Goal: Task Accomplishment & Management: Complete application form

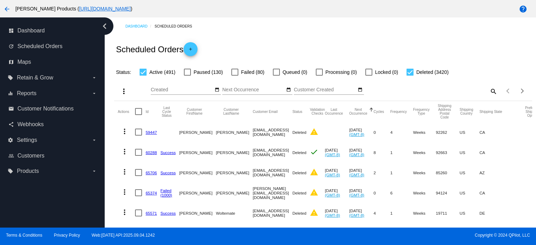
drag, startPoint x: 0, startPoint y: 0, endPoint x: 193, endPoint y: 51, distance: 199.2
click at [193, 51] on mat-icon "add" at bounding box center [190, 51] width 8 height 8
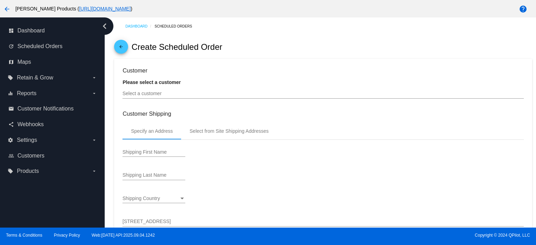
type input "[DATE]"
click at [138, 96] on input "Select a customer" at bounding box center [322, 94] width 401 height 6
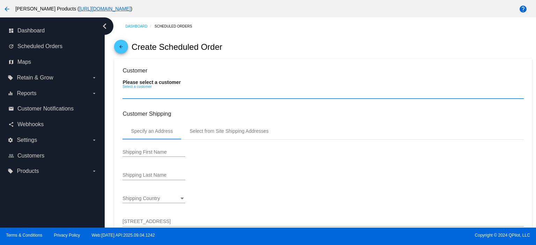
paste input "[EMAIL_ADDRESS][PERSON_NAME][DOMAIN_NAME]"
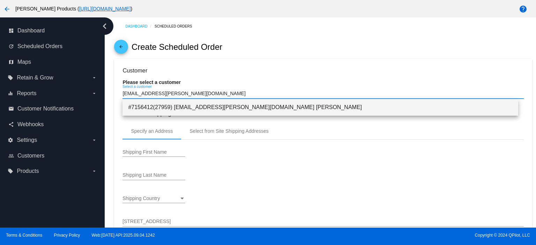
type input "[EMAIL_ADDRESS][PERSON_NAME][DOMAIN_NAME]"
click at [189, 110] on span "#7156412(27959) [EMAIL_ADDRESS][PERSON_NAME][DOMAIN_NAME] [PERSON_NAME]" at bounding box center [320, 107] width 385 height 17
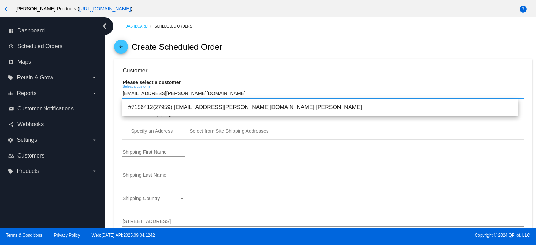
type input "[PERSON_NAME]"
type input "[STREET_ADDRESS]"
type input "[PERSON_NAME]"
type input "85249"
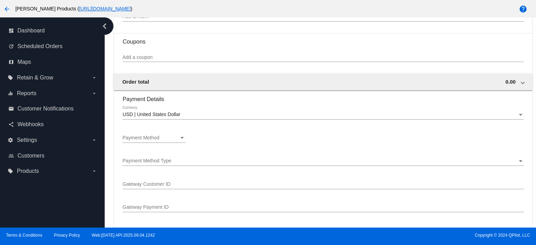
scroll to position [465, 0]
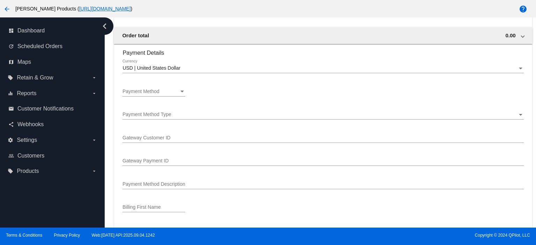
click at [158, 90] on span "Payment Method" at bounding box center [140, 92] width 37 height 6
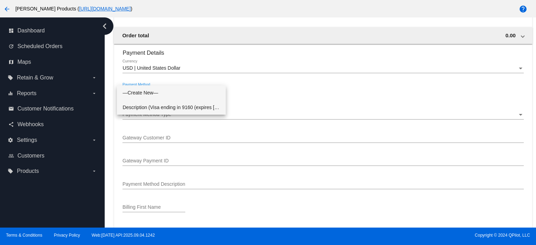
click at [154, 106] on span "Description (Visa ending in 9160 (expires [CREDIT_CARD_DATA])) GatewayCustomerI…" at bounding box center [171, 107] width 98 height 15
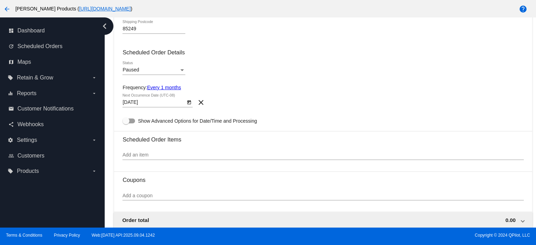
scroll to position [292, 0]
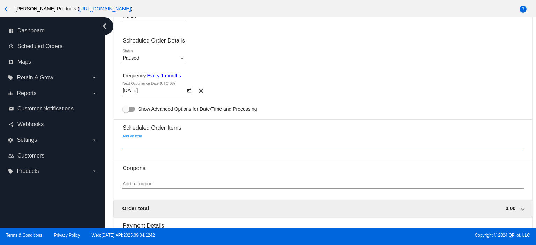
click at [144, 146] on input "Add an item" at bounding box center [322, 144] width 401 height 6
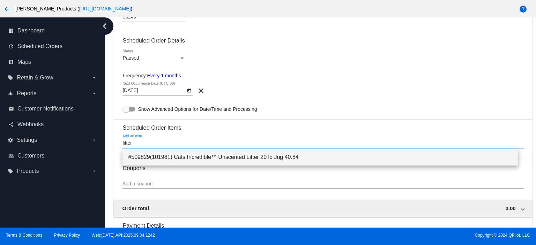
type input "litter"
click at [171, 159] on span "#509829(101981) Cats Incredible™ Unscented Litter 20 lb Jug 40.84" at bounding box center [320, 157] width 385 height 17
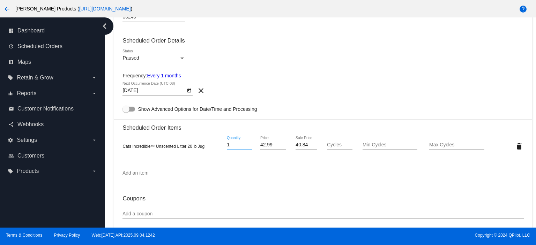
drag, startPoint x: 234, startPoint y: 146, endPoint x: 218, endPoint y: 148, distance: 16.2
click at [218, 148] on div "Cats Incredible™ Unscented Litter 20 lb Jug 1 Quantity 42.99 Price 40.84 Sale P…" at bounding box center [322, 146] width 401 height 20
type input "2"
click at [126, 174] on input "Add an item" at bounding box center [322, 174] width 401 height 6
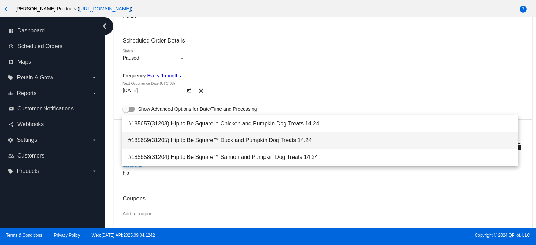
type input "hip"
click at [227, 142] on span "#185659(31205) Hip to Be Square™ Duck and Pumpkin Dog Treats 14.24" at bounding box center [320, 140] width 385 height 17
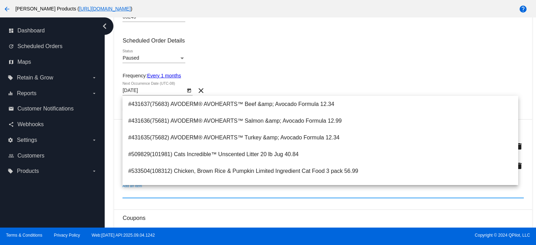
click at [226, 75] on div "Frequency: Every 1 months" at bounding box center [322, 76] width 401 height 6
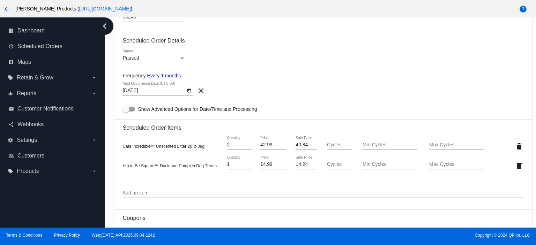
scroll to position [246, 0]
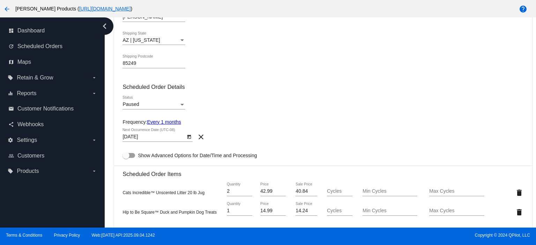
click at [137, 104] on span "Paused" at bounding box center [130, 105] width 16 height 6
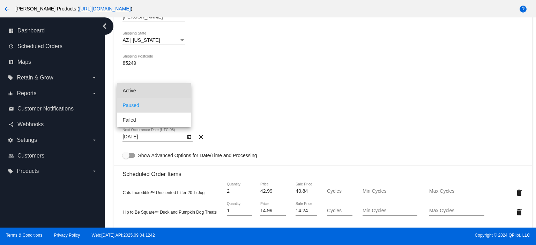
click at [140, 91] on span "Active" at bounding box center [153, 90] width 63 height 15
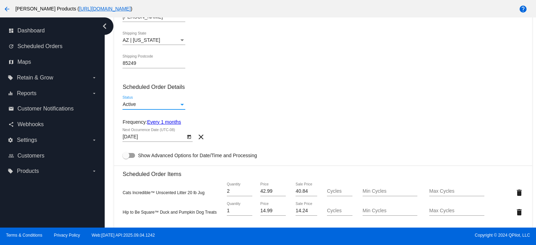
click at [161, 122] on link "Every 1 months" at bounding box center [164, 122] width 34 height 6
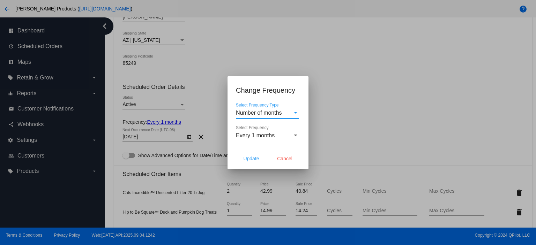
click at [250, 134] on span "Every 1 months" at bounding box center [255, 136] width 39 height 6
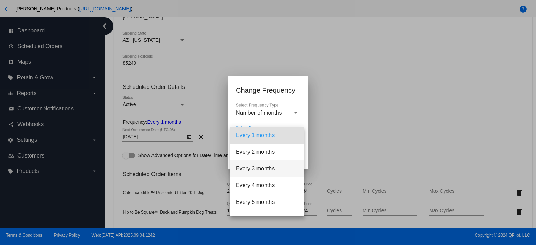
click at [262, 166] on span "Every 3 months" at bounding box center [267, 169] width 63 height 17
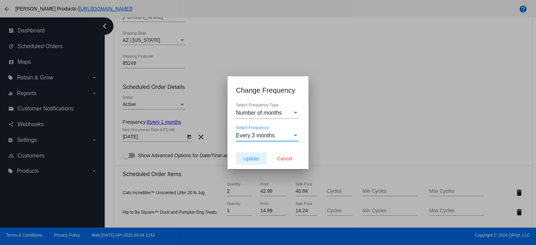
click at [257, 160] on span "Update" at bounding box center [251, 159] width 16 height 6
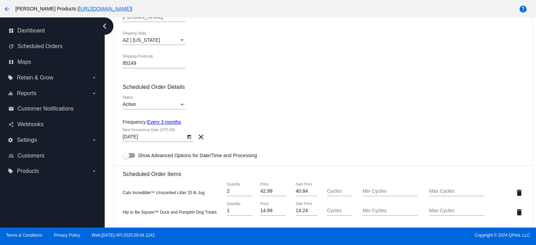
type input "[DATE]"
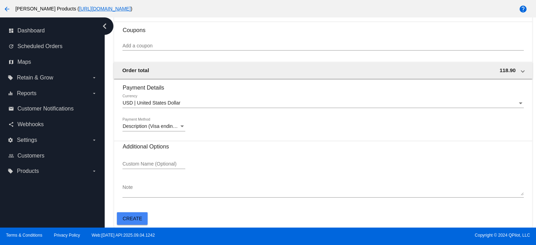
scroll to position [482, 0]
click at [137, 221] on span "Create" at bounding box center [133, 219] width 20 height 6
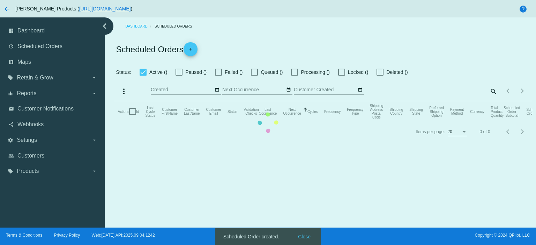
checkbox input "true"
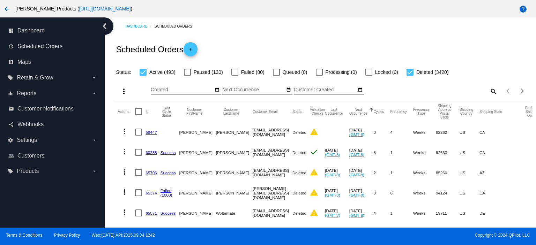
click at [489, 89] on mat-icon "search" at bounding box center [493, 91] width 8 height 11
paste input "[EMAIL_ADDRESS][PERSON_NAME][DOMAIN_NAME]"
type input "[EMAIL_ADDRESS][PERSON_NAME][DOMAIN_NAME]"
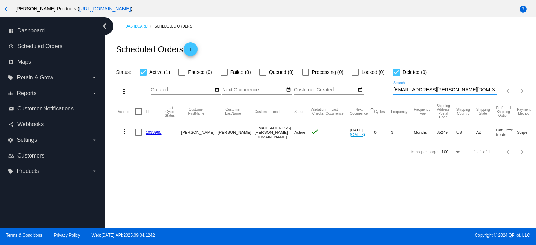
click at [154, 133] on link "1033965" at bounding box center [154, 132] width 16 height 5
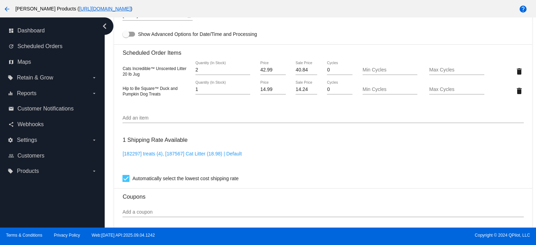
scroll to position [465, 0]
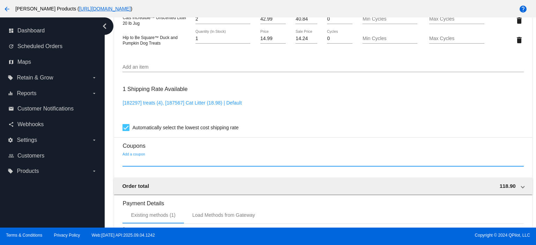
click at [140, 164] on input "Add a coupon" at bounding box center [322, 162] width 401 height 6
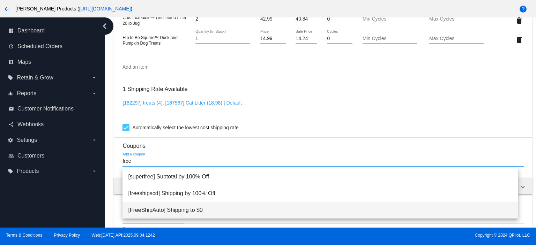
type input "free"
click at [161, 208] on span "[FreeShipAuto] Shipping to $0" at bounding box center [320, 210] width 385 height 17
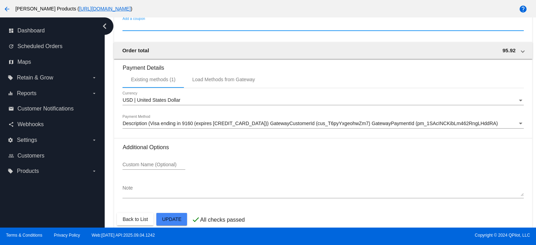
scroll to position [636, 0]
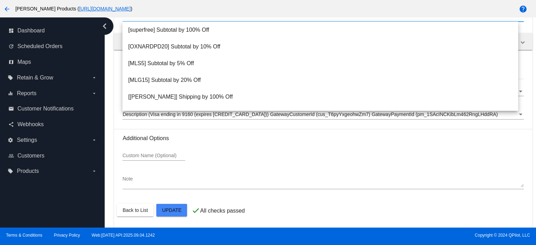
click at [296, 172] on div "Note" at bounding box center [322, 179] width 401 height 19
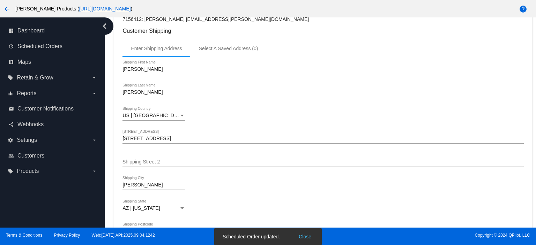
scroll to position [0, 0]
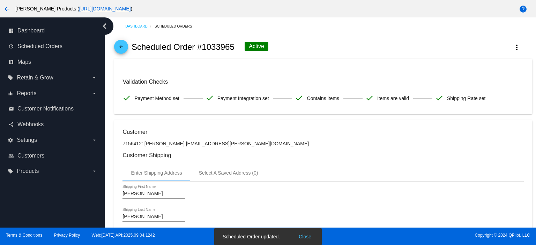
click at [124, 46] on mat-icon "arrow_back" at bounding box center [121, 48] width 8 height 8
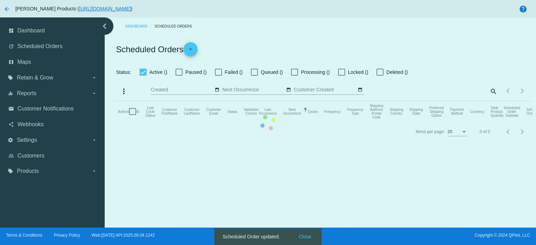
checkbox input "true"
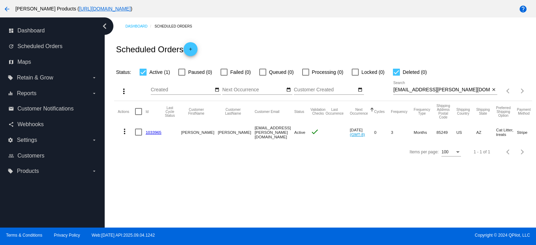
click at [157, 132] on link "1033965" at bounding box center [154, 132] width 16 height 5
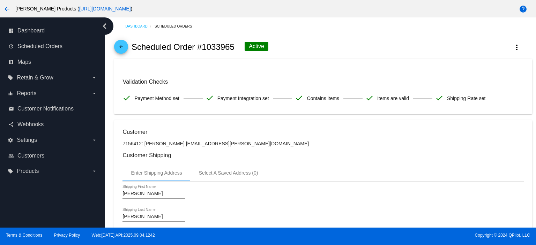
click at [124, 44] on span "arrow_back" at bounding box center [121, 48] width 8 height 17
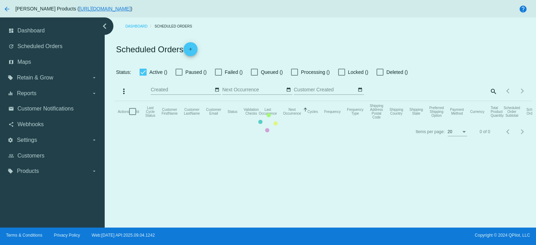
checkbox input "true"
